Goal: Task Accomplishment & Management: Use online tool/utility

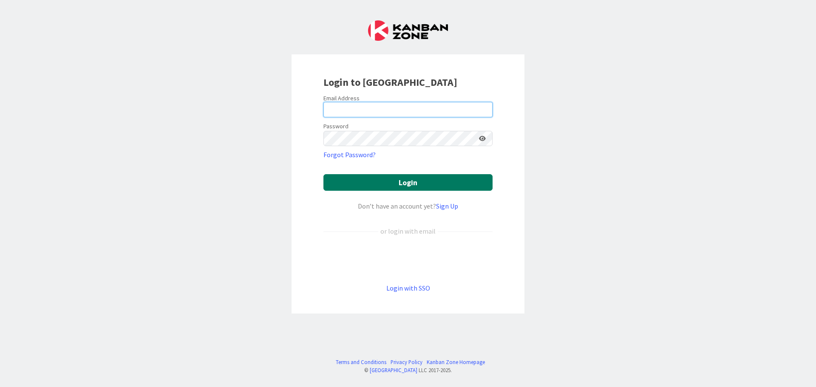
type input "[EMAIL_ADDRESS][DOMAIN_NAME]"
click at [413, 184] on button "Login" at bounding box center [408, 182] width 169 height 17
type input "[EMAIL_ADDRESS][DOMAIN_NAME]"
click at [409, 185] on button "Login" at bounding box center [408, 182] width 169 height 17
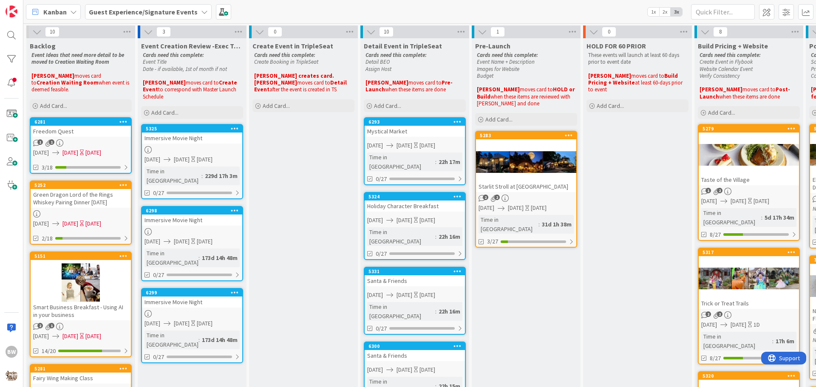
click at [201, 12] on icon at bounding box center [204, 12] width 7 height 7
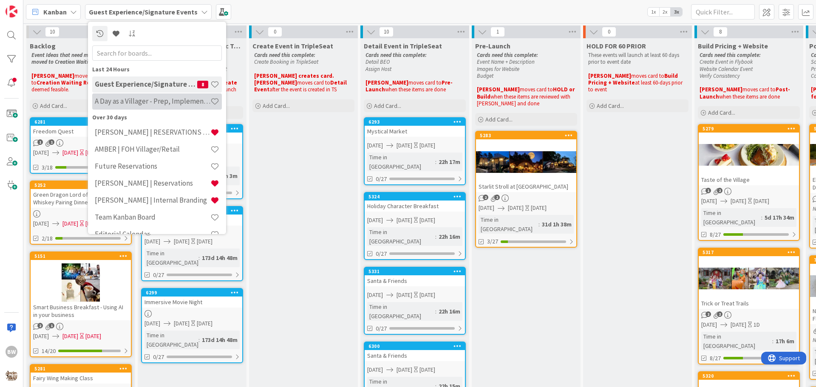
click at [122, 100] on h4 "A Day as a Villager - Prep, Implement and Execute" at bounding box center [153, 101] width 116 height 9
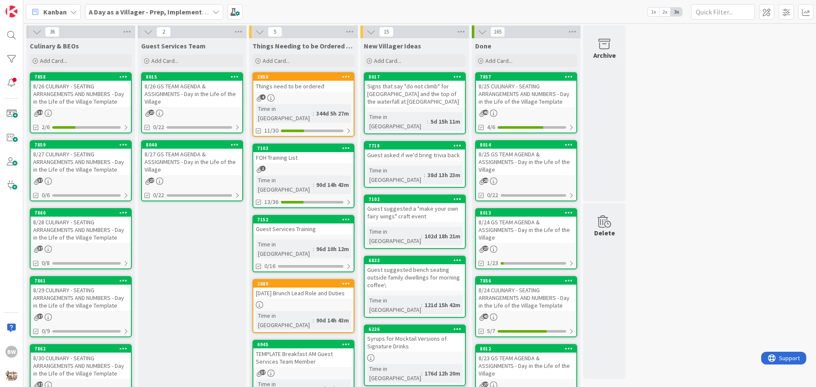
click at [65, 80] on div "7858" at bounding box center [81, 77] width 100 height 8
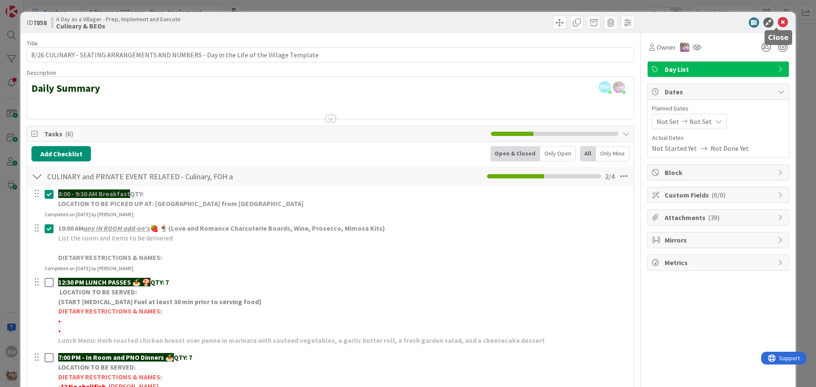
click at [778, 23] on icon at bounding box center [783, 22] width 10 height 10
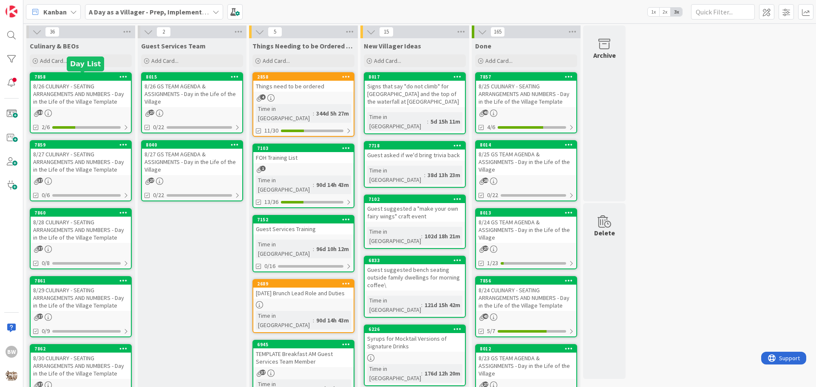
click at [80, 77] on div "7858" at bounding box center [82, 77] width 97 height 6
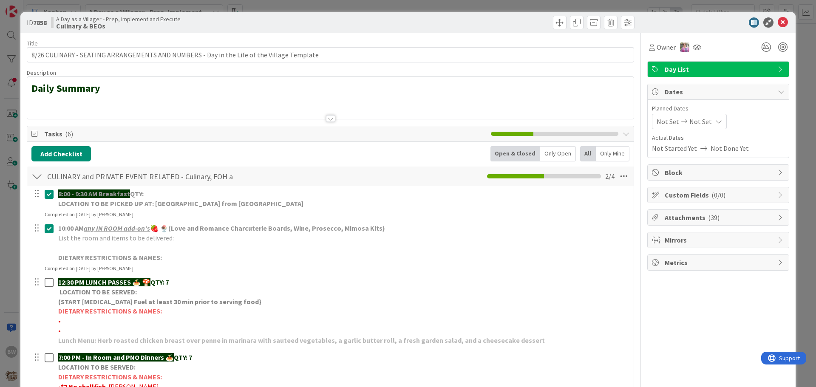
click at [37, 102] on div at bounding box center [330, 108] width 607 height 22
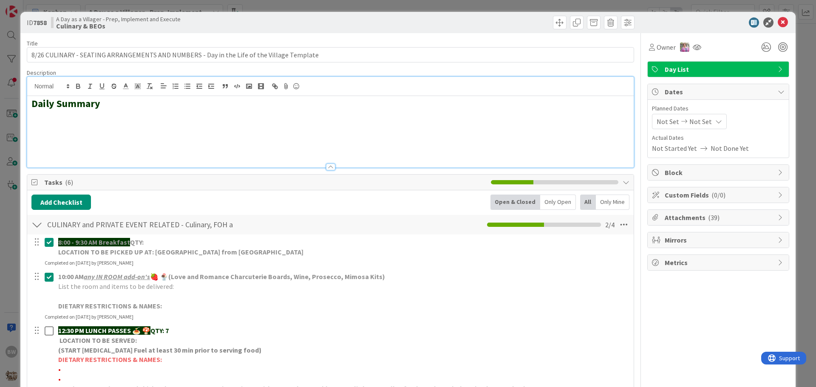
click at [36, 122] on h2 at bounding box center [330, 128] width 598 height 12
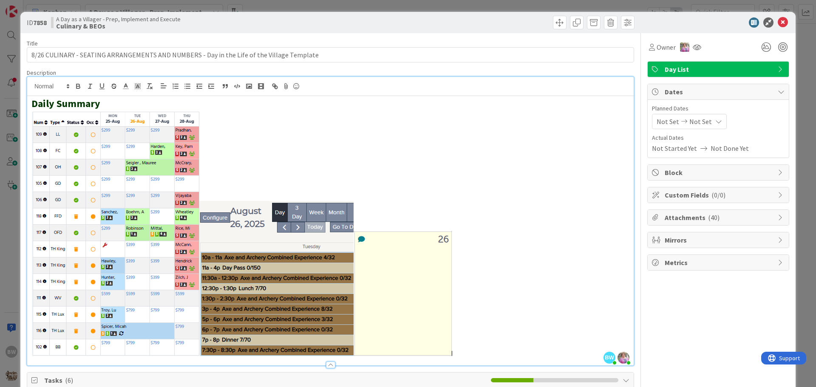
scroll to position [85, 0]
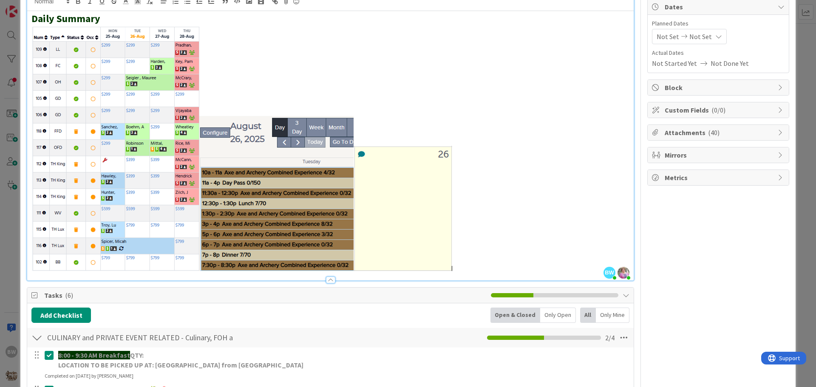
click at [290, 342] on div "CULINARY and PRIVATE EVENT RELATED - Culinary, FOH and GS Team including BEOs C…" at bounding box center [330, 338] width 607 height 20
click at [365, 359] on p "8:00 - 9:30 AM Breakfast QTY:" at bounding box center [343, 356] width 570 height 10
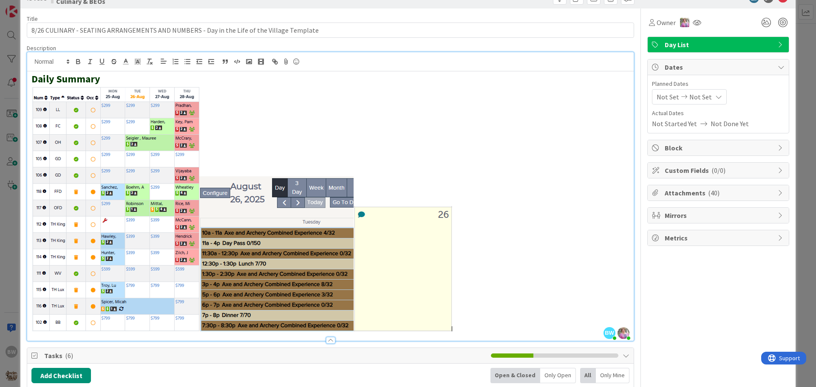
scroll to position [0, 0]
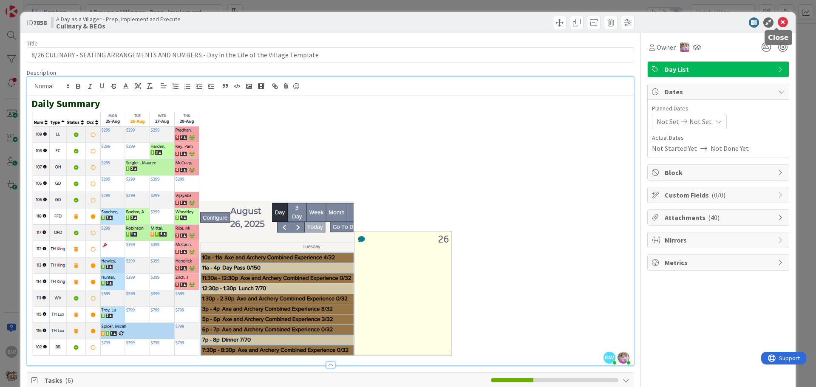
click at [778, 23] on icon at bounding box center [783, 22] width 10 height 10
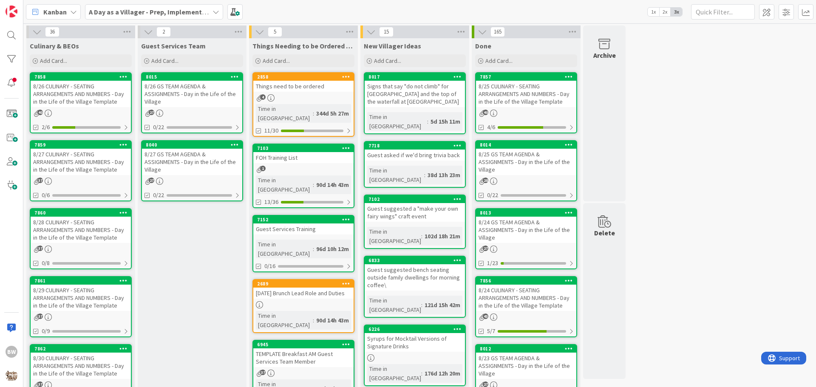
click at [190, 81] on div "8/26 GS TEAM AGENDA & ASSIGNMENTS - Day in the Life of the Village" at bounding box center [192, 94] width 100 height 26
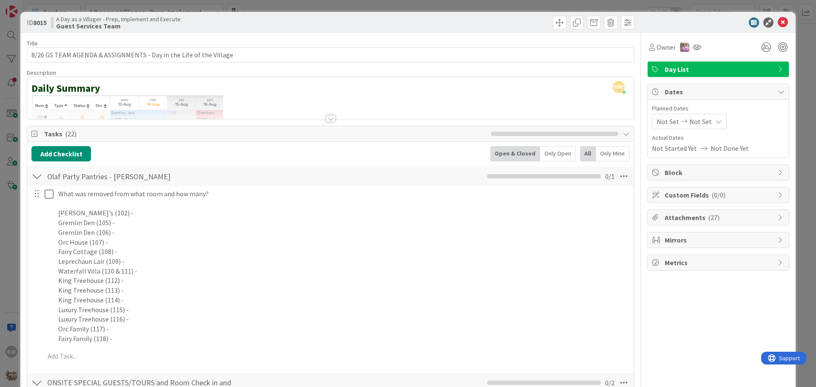
click at [327, 120] on div at bounding box center [330, 118] width 9 height 7
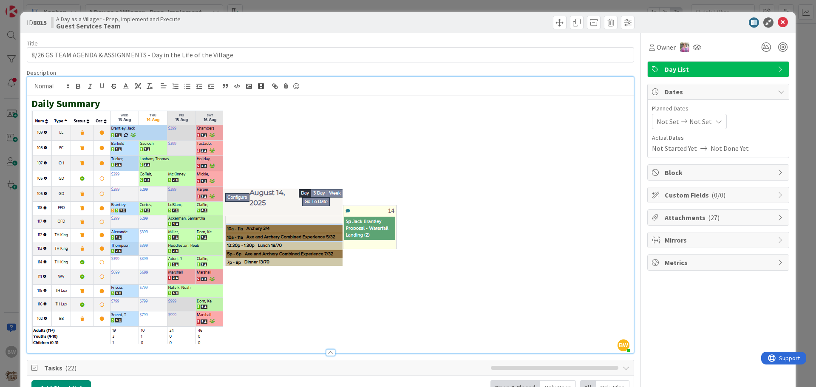
click at [401, 226] on p at bounding box center [330, 227] width 598 height 235
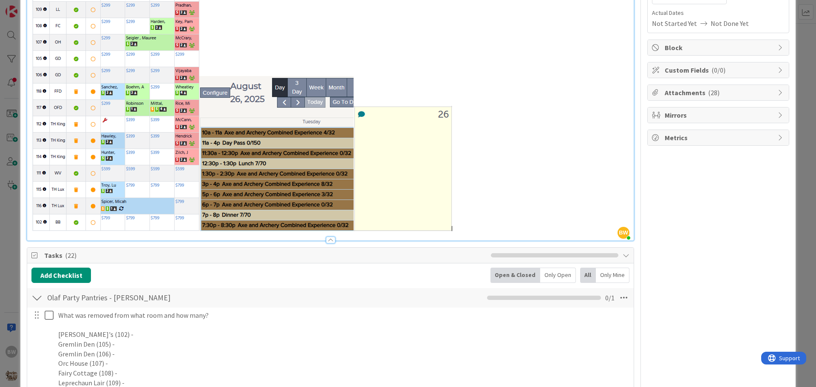
scroll to position [128, 0]
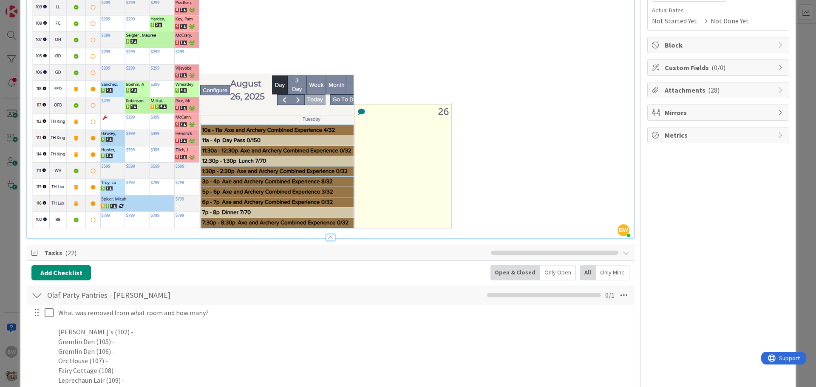
click at [363, 259] on div "Tasks ( 22 )" at bounding box center [330, 253] width 607 height 16
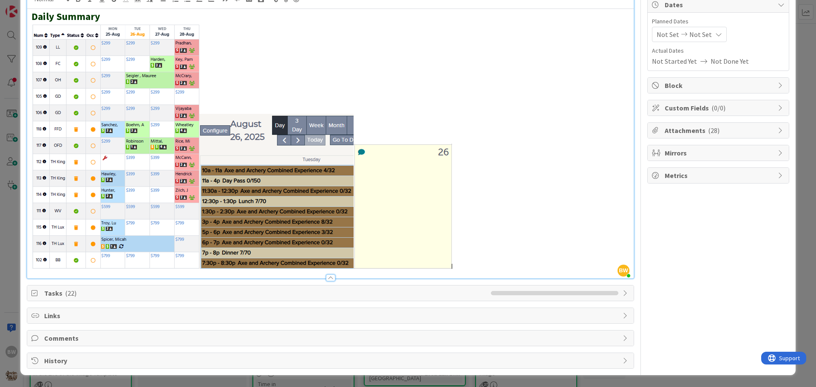
scroll to position [87, 0]
click at [392, 295] on span "Tasks ( 22 )" at bounding box center [265, 293] width 443 height 10
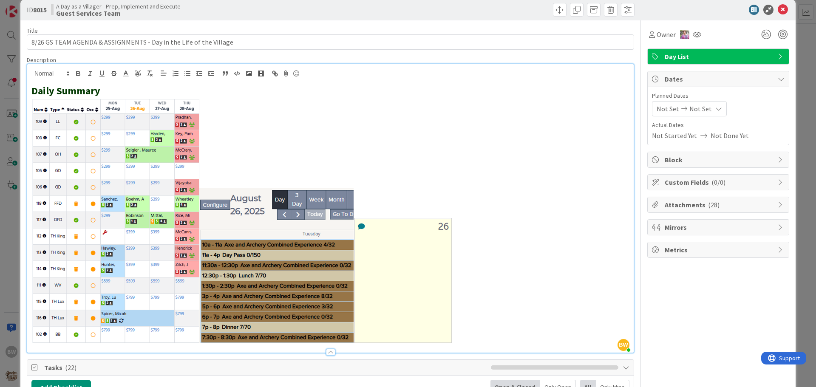
scroll to position [0, 0]
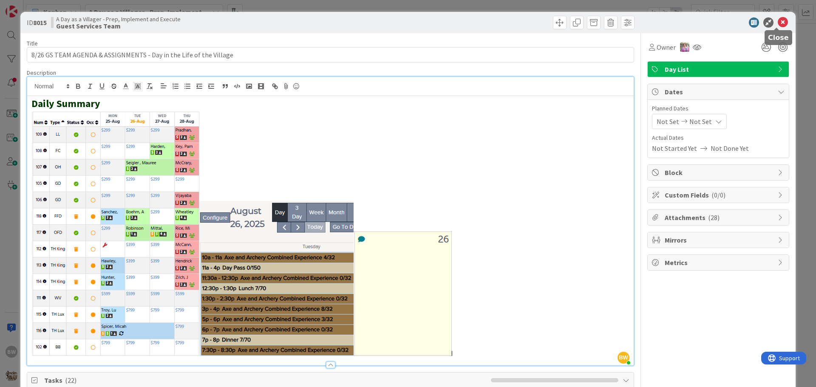
click at [778, 22] on icon at bounding box center [783, 22] width 10 height 10
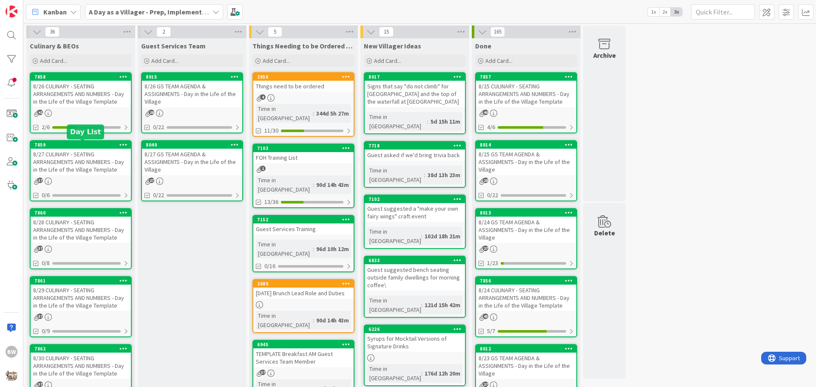
click at [58, 144] on div "7859" at bounding box center [82, 145] width 97 height 6
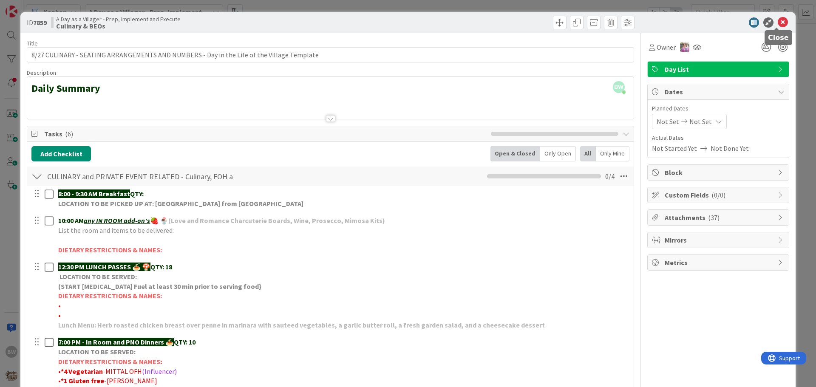
click at [778, 22] on icon at bounding box center [783, 22] width 10 height 10
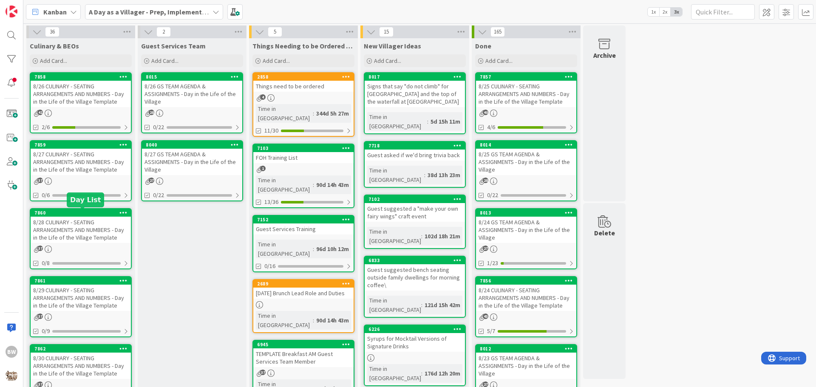
click at [63, 211] on div "7860" at bounding box center [82, 213] width 97 height 6
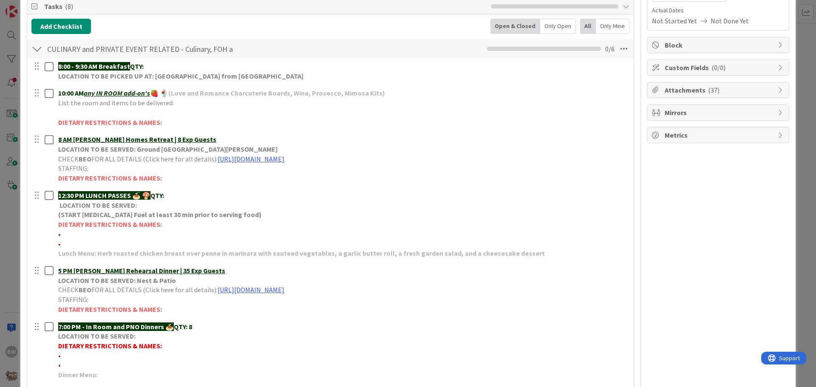
scroll to position [170, 0]
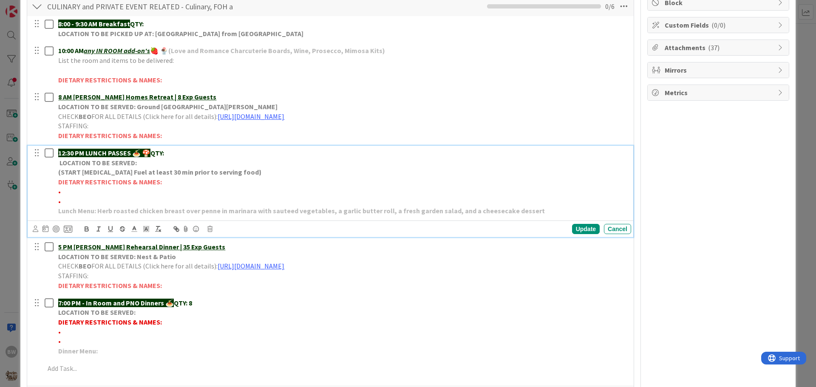
click at [60, 190] on span "•" at bounding box center [59, 192] width 3 height 9
click at [180, 154] on p "12:30 PM LUNCH PASSES 🍝 🍄 QTY:" at bounding box center [343, 153] width 570 height 10
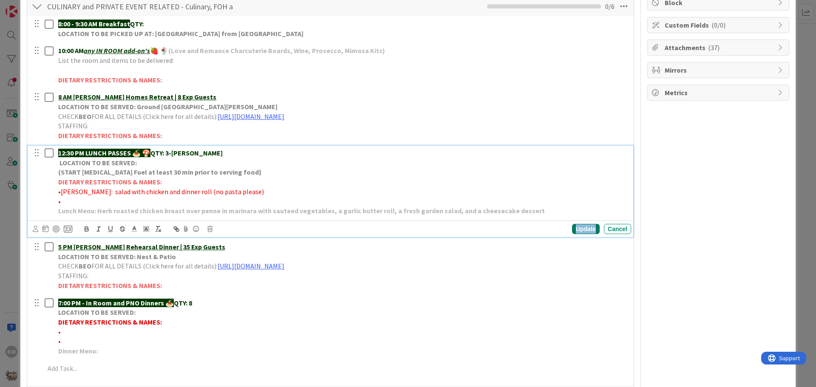
click at [579, 230] on div "Update" at bounding box center [586, 229] width 28 height 10
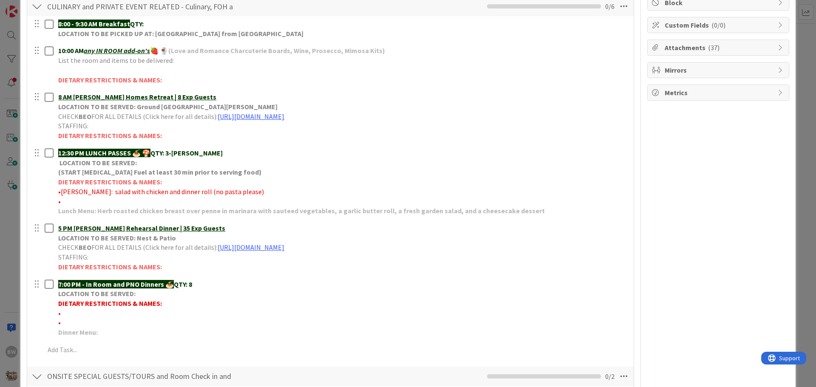
scroll to position [0, 0]
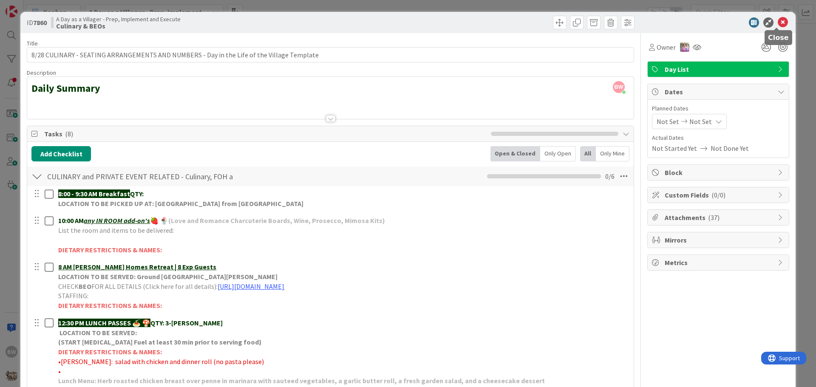
click at [778, 19] on icon at bounding box center [783, 22] width 10 height 10
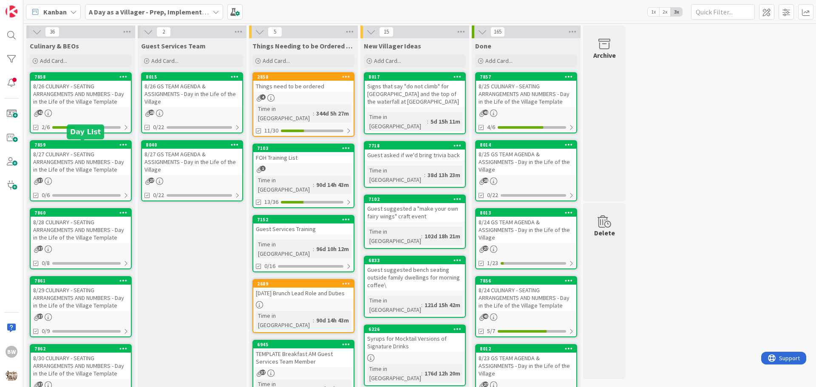
click at [71, 145] on div "7859" at bounding box center [82, 145] width 97 height 6
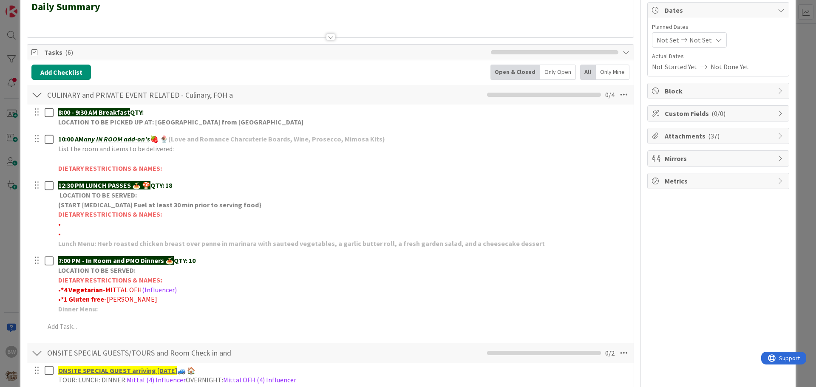
scroll to position [85, 0]
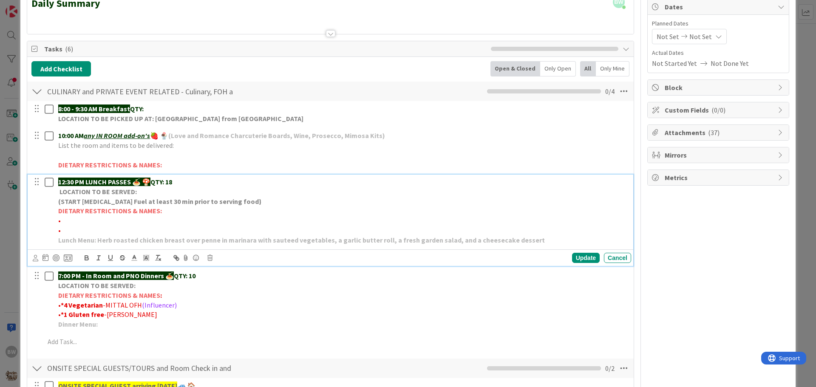
click at [60, 222] on span "•" at bounding box center [59, 220] width 3 height 9
click at [582, 256] on div "Update" at bounding box center [586, 258] width 28 height 10
click at [178, 180] on p "12:30 PM LUNCH PASSES 🍝 🍄 QTY: 18" at bounding box center [343, 182] width 570 height 10
click at [187, 181] on p "12:30 PM LUNCH PASSES 🍝 🍄 QTY: 18" at bounding box center [343, 182] width 570 height 10
click at [574, 260] on div "Update" at bounding box center [586, 258] width 28 height 10
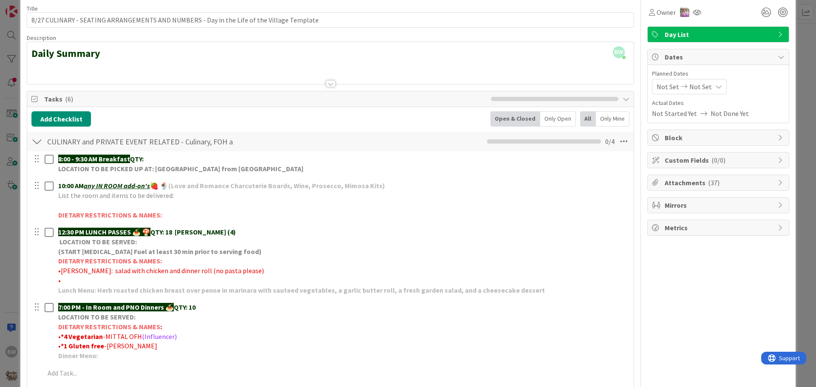
scroll to position [0, 0]
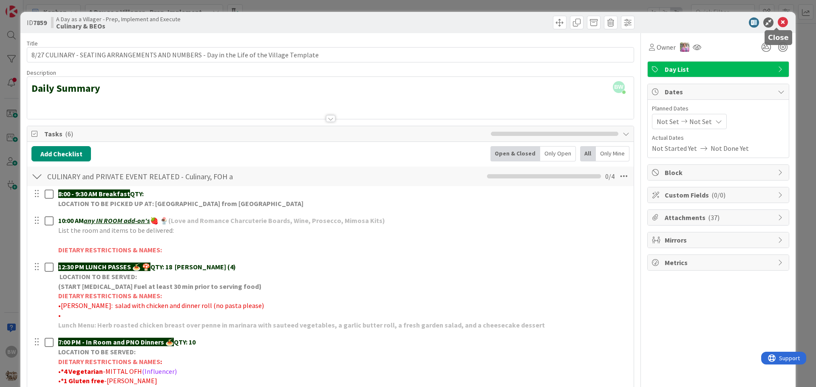
click at [779, 22] on icon at bounding box center [783, 22] width 10 height 10
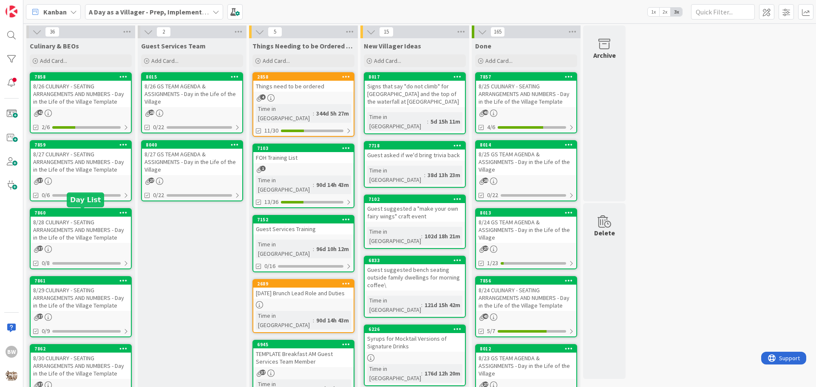
click at [69, 215] on div "7860" at bounding box center [82, 213] width 97 height 6
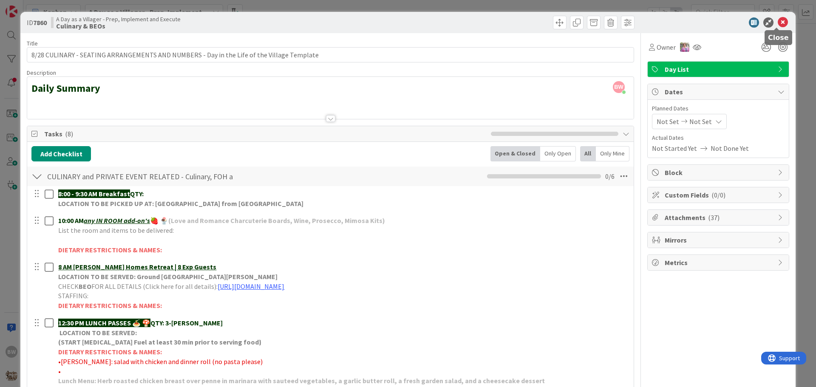
click at [781, 23] on icon at bounding box center [783, 22] width 10 height 10
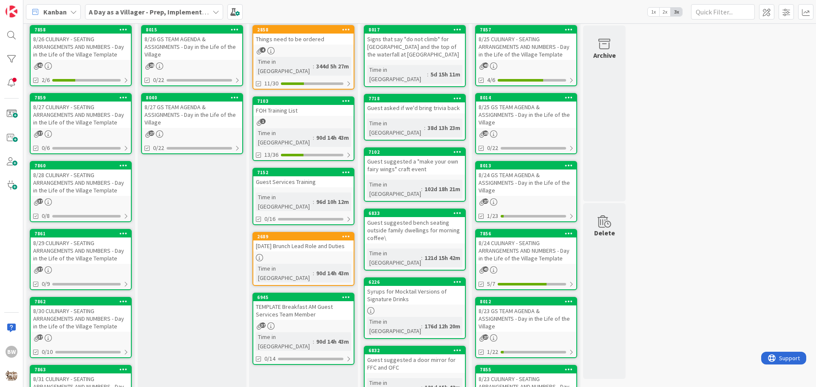
scroll to position [85, 0]
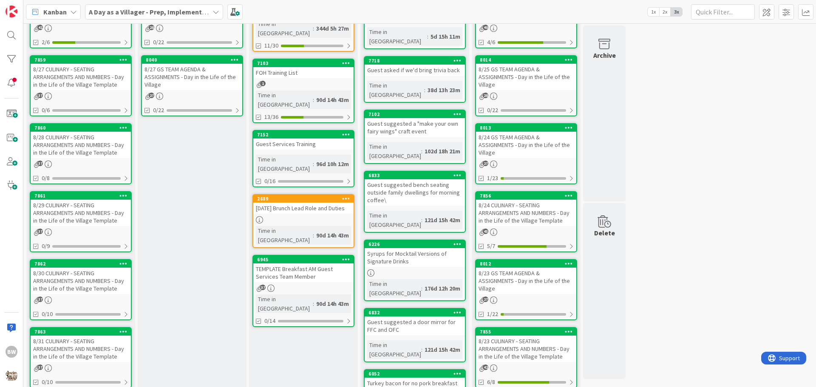
click at [72, 199] on div "7861" at bounding box center [81, 196] width 100 height 8
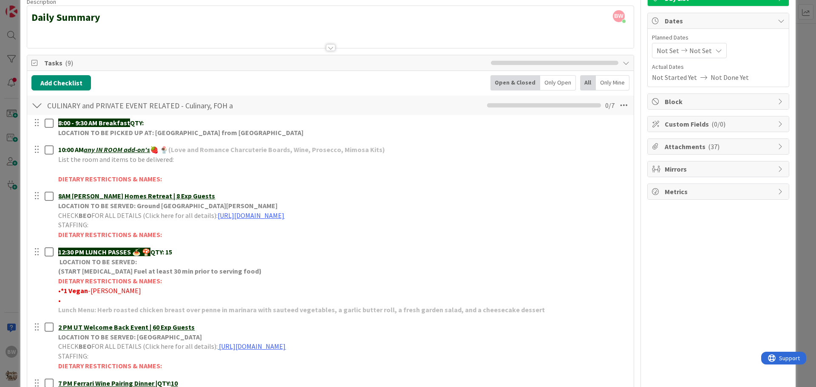
scroll to position [85, 0]
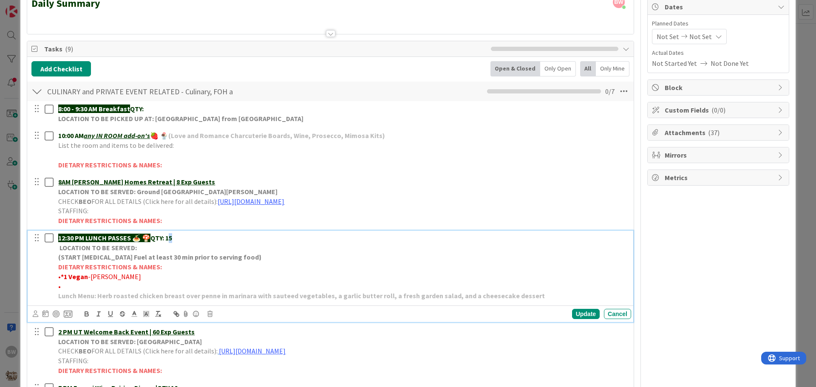
drag, startPoint x: 176, startPoint y: 236, endPoint x: 173, endPoint y: 240, distance: 4.5
click at [173, 240] on p "12:30 PM LUNCH PASSES 🍝 🍄 QTY: 15" at bounding box center [343, 238] width 570 height 10
click at [577, 314] on div "Update" at bounding box center [586, 314] width 28 height 10
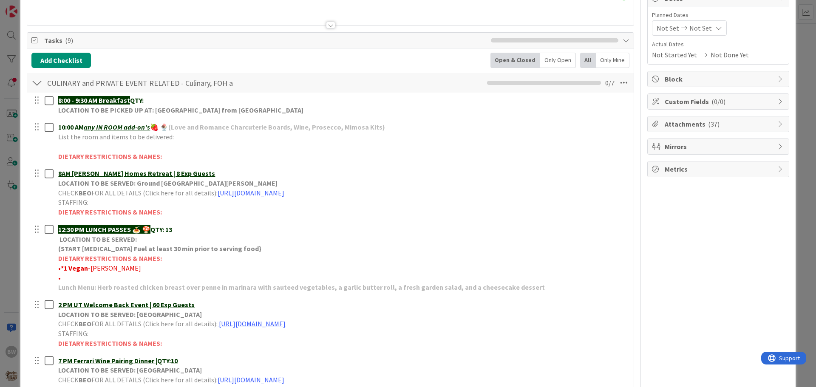
scroll to position [0, 0]
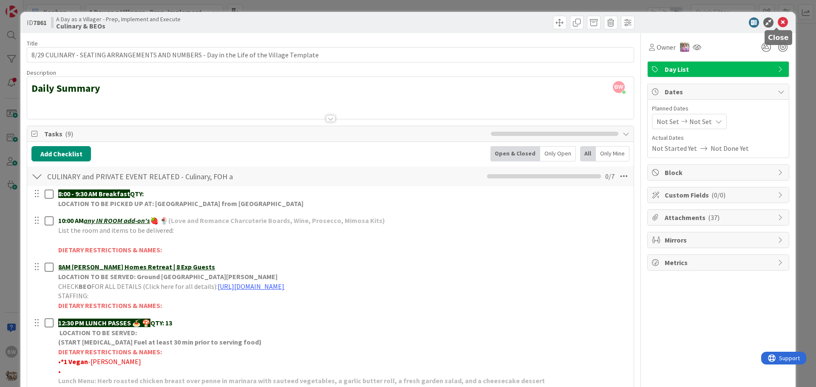
click at [778, 20] on icon at bounding box center [783, 22] width 10 height 10
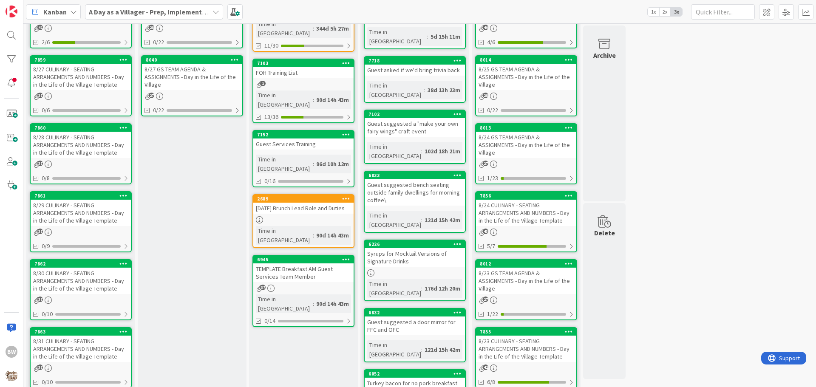
click at [80, 268] on div "8/30 CULINARY - SEATING ARRANGEMENTS AND NUMBERS - Day in the Life of the Villa…" at bounding box center [81, 281] width 100 height 26
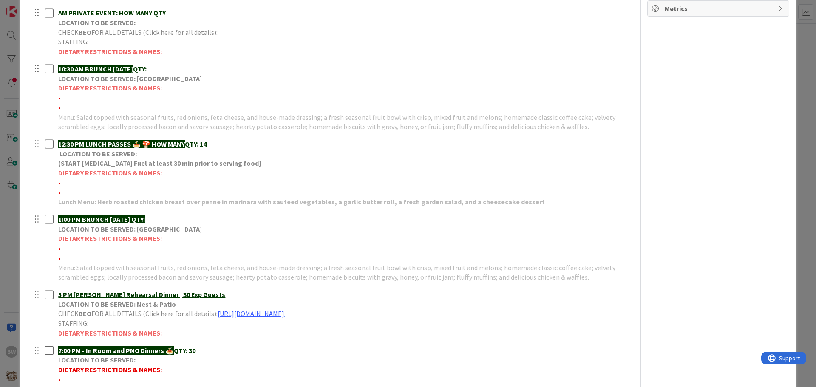
scroll to position [213, 0]
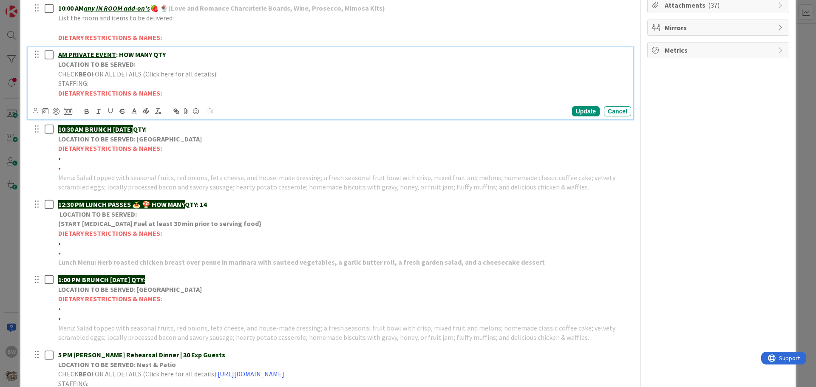
click at [102, 76] on span "FOR ALL DETAILS (Click here for all details):" at bounding box center [154, 74] width 126 height 9
click at [211, 113] on icon at bounding box center [209, 111] width 5 height 6
click at [230, 148] on div "Delete" at bounding box center [231, 147] width 31 height 15
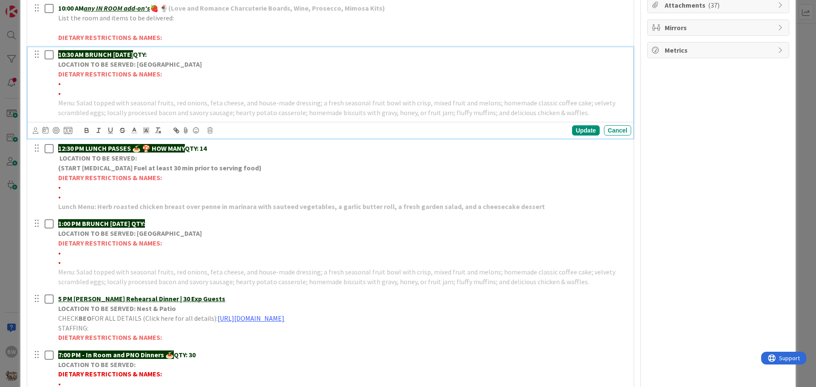
click at [117, 57] on strong "10:30 AM BRUNCH on SUNDAY" at bounding box center [95, 54] width 75 height 9
click at [212, 131] on icon at bounding box center [209, 131] width 5 height 6
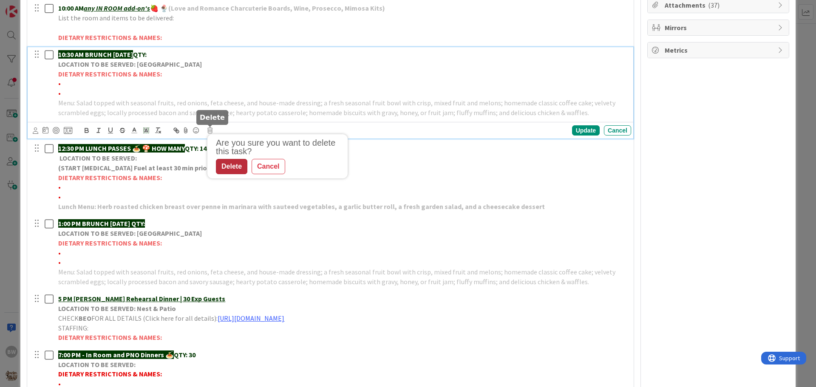
click at [225, 167] on div "Delete" at bounding box center [231, 166] width 31 height 15
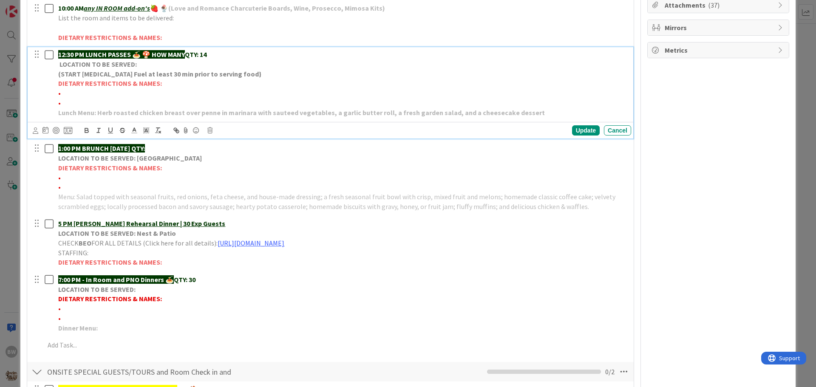
drag, startPoint x: 152, startPoint y: 53, endPoint x: 189, endPoint y: 52, distance: 37.0
click at [189, 52] on p "12:30 PM LUNCH PASSES 🍝 🍄 HOW MANY QTY: 14" at bounding box center [343, 55] width 570 height 10
click at [576, 129] on div "Update" at bounding box center [586, 130] width 28 height 10
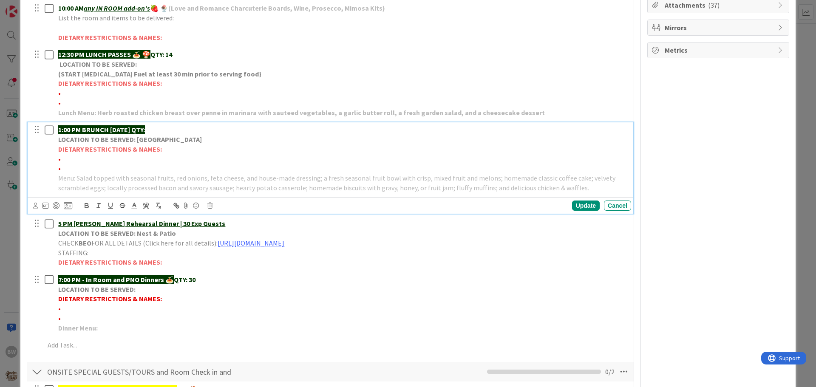
click at [137, 148] on strong "DIETARY RESTRICTIONS & NAMES:" at bounding box center [110, 149] width 104 height 9
click at [210, 208] on icon at bounding box center [209, 206] width 5 height 6
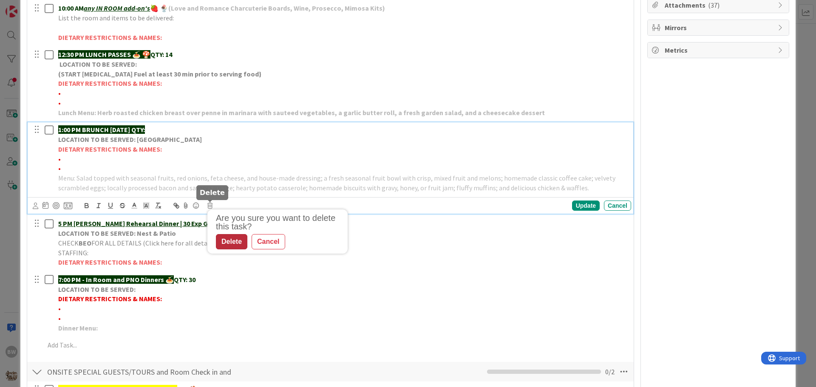
click at [232, 242] on div "Delete" at bounding box center [231, 241] width 31 height 15
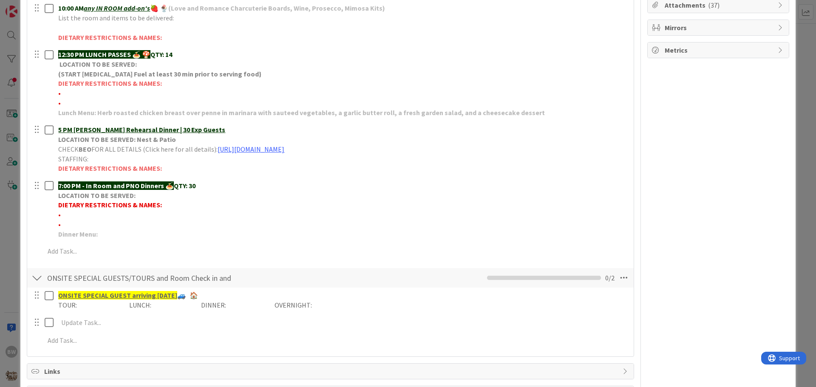
scroll to position [85, 0]
